Goal: Transaction & Acquisition: Purchase product/service

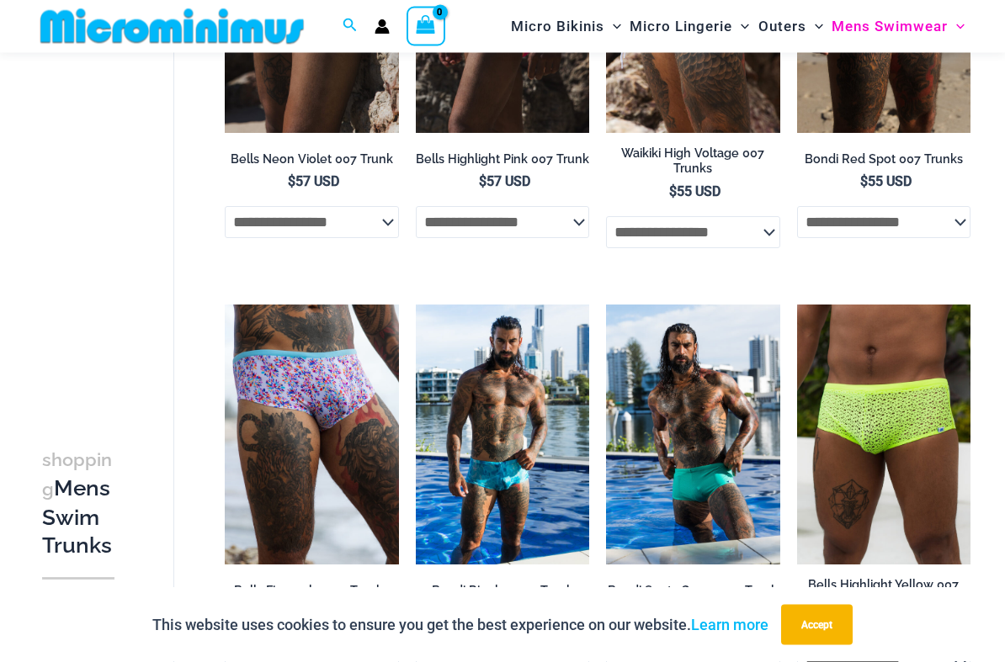
scroll to position [314, 0]
click at [797, 305] on img at bounding box center [797, 305] width 0 height 0
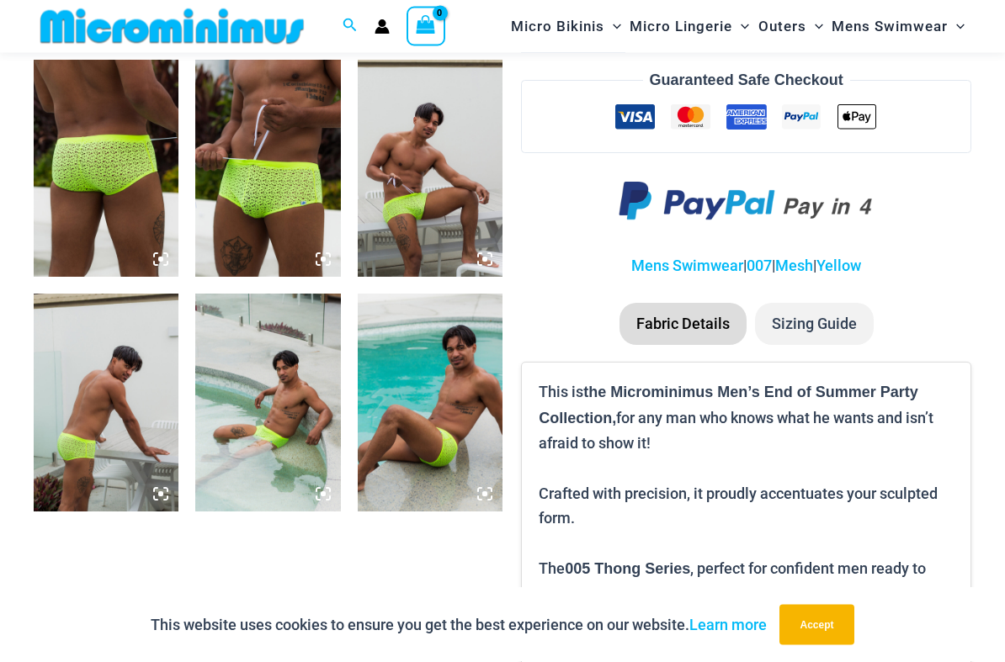
scroll to position [764, 0]
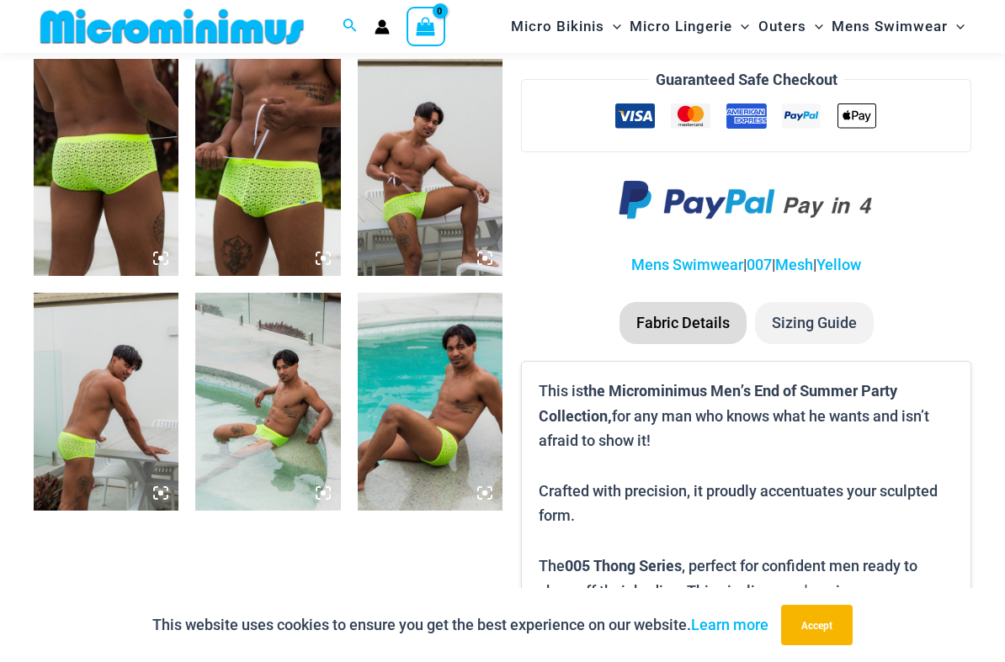
click at [425, 219] on img at bounding box center [430, 167] width 145 height 217
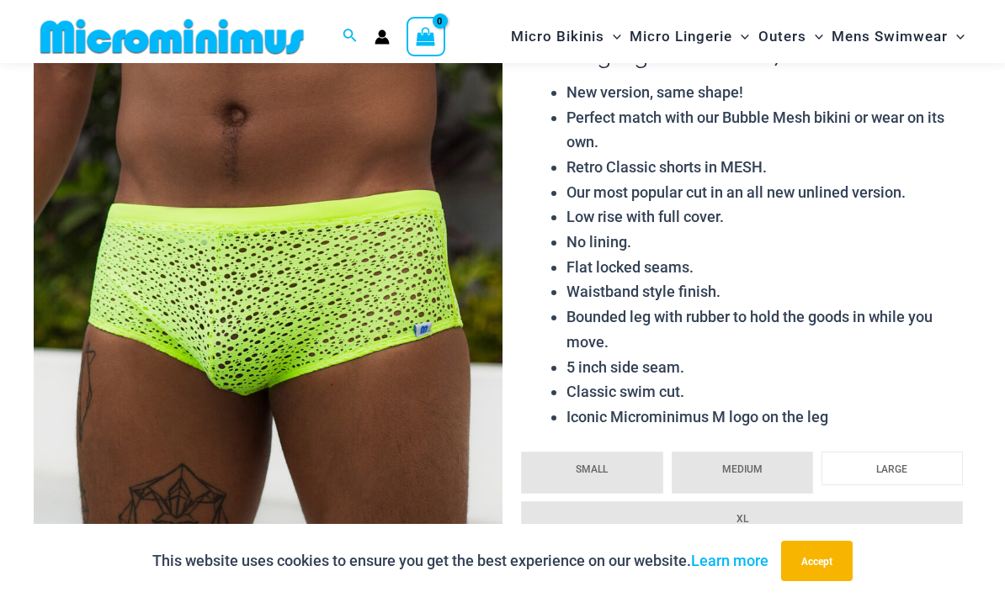
scroll to position [0, 0]
